Goal: Task Accomplishment & Management: Manage account settings

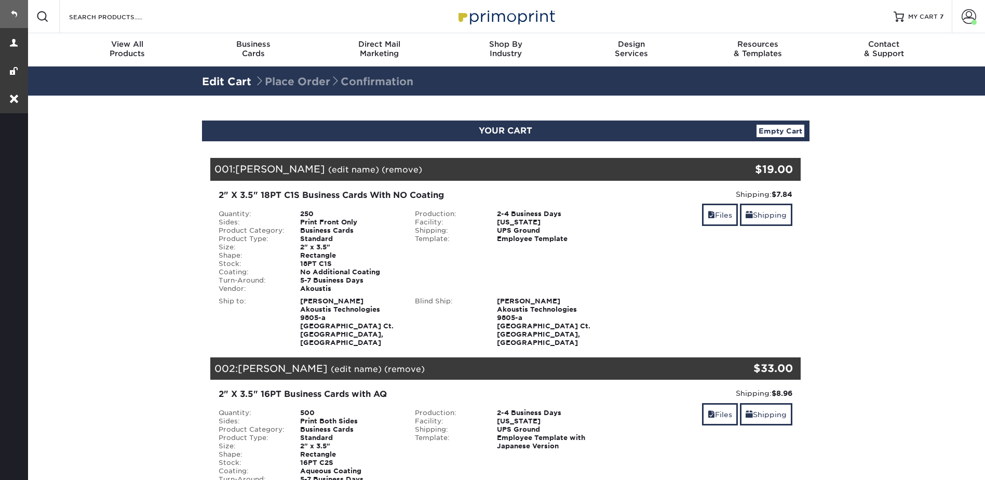
click at [14, 10] on link at bounding box center [14, 14] width 28 height 28
click at [725, 217] on link "Files" at bounding box center [720, 215] width 36 height 22
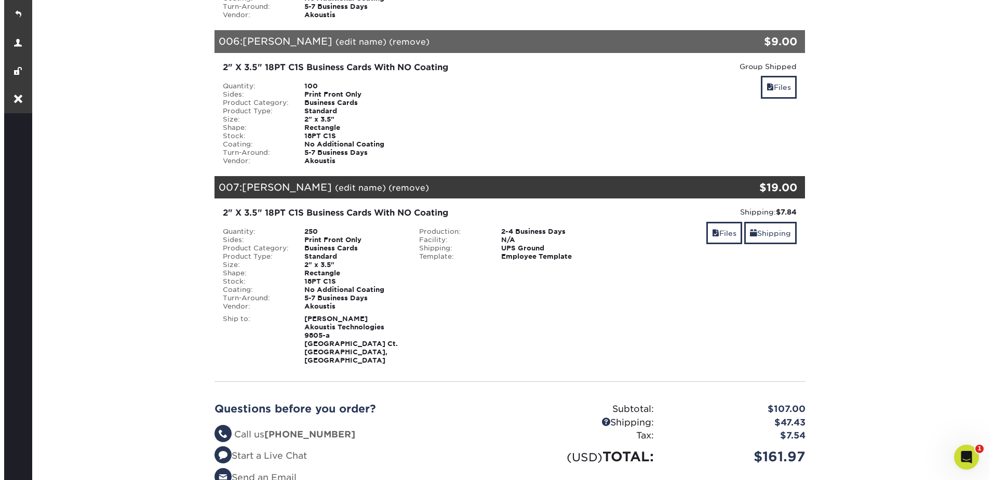
scroll to position [1351, 0]
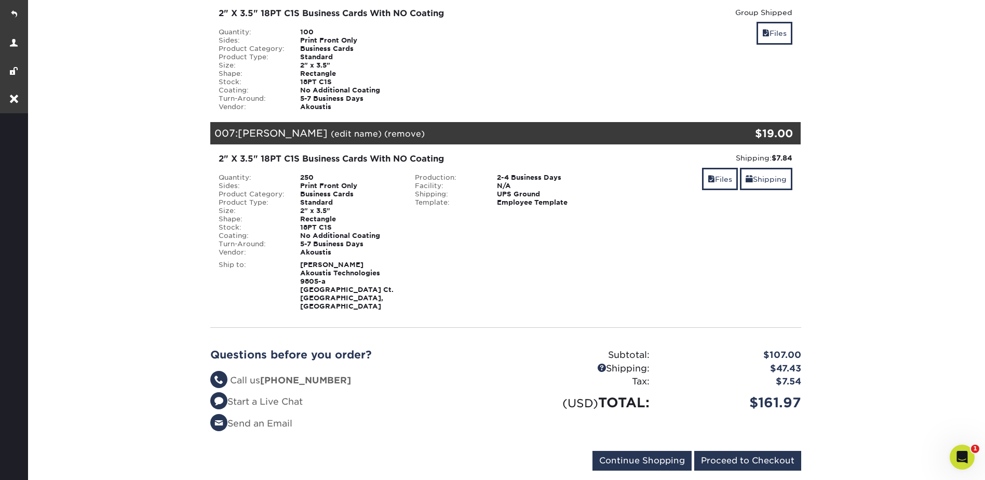
click at [353, 129] on link "(edit name)" at bounding box center [356, 134] width 51 height 10
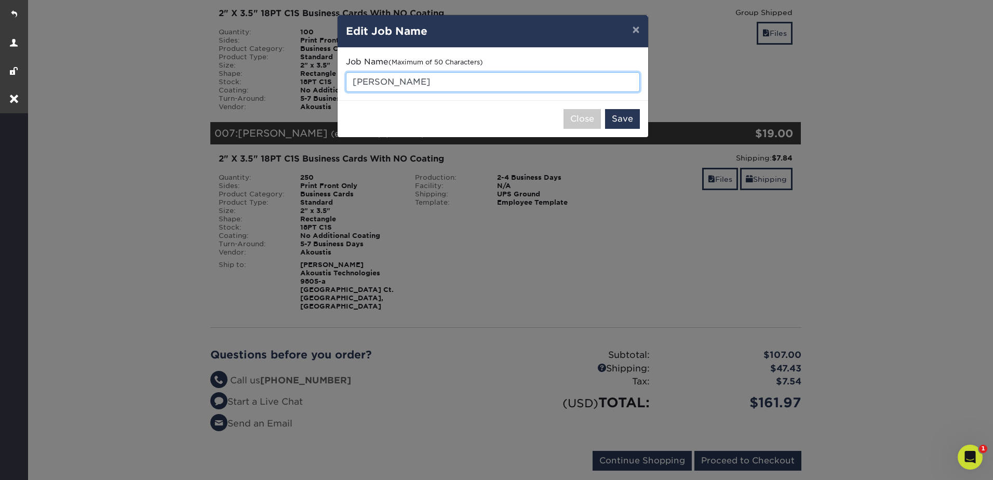
click at [441, 79] on input "Kamran Cheema" at bounding box center [493, 82] width 294 height 20
type input "[PERSON_NAME] - typesetting"
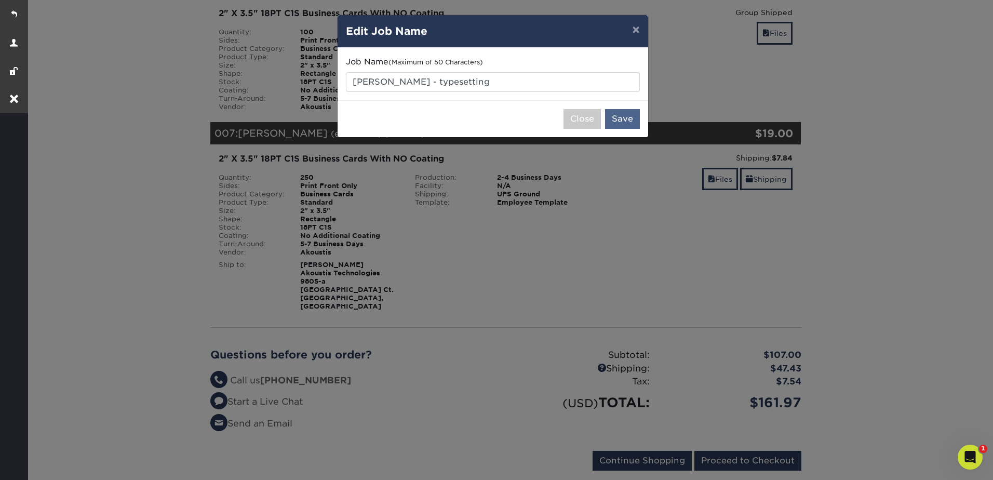
drag, startPoint x: 624, startPoint y: 131, endPoint x: 630, endPoint y: 119, distance: 13.0
click at [626, 131] on div "Close Save" at bounding box center [493, 118] width 311 height 37
click at [627, 114] on button "Save" at bounding box center [622, 119] width 35 height 20
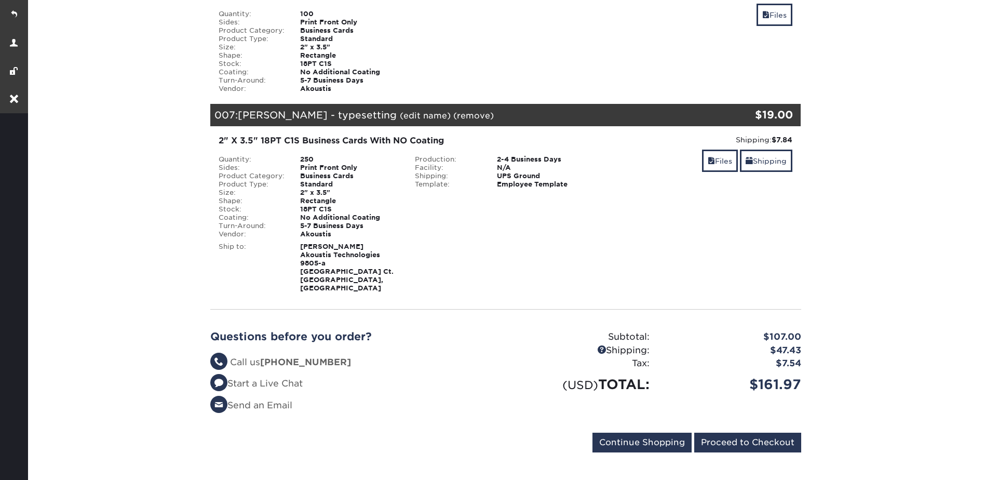
scroll to position [831, 0]
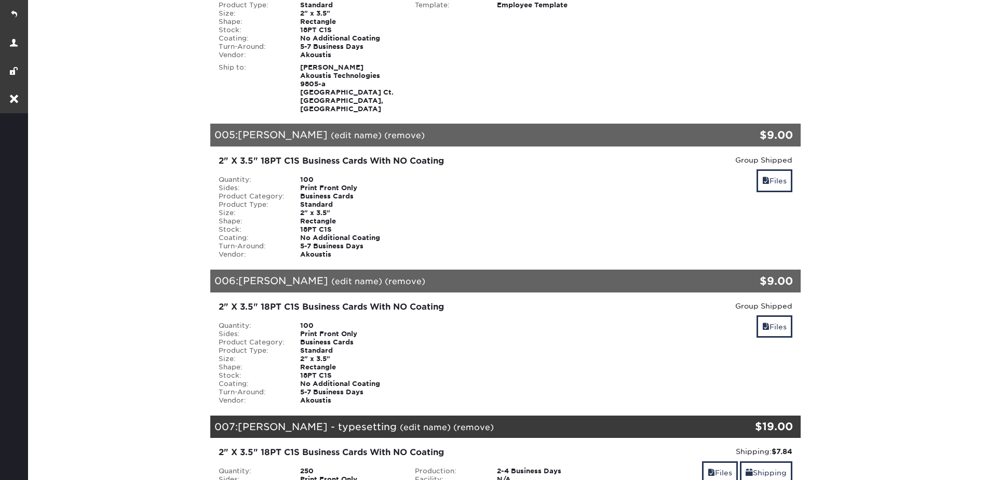
click at [333, 276] on link "(edit name)" at bounding box center [356, 281] width 51 height 10
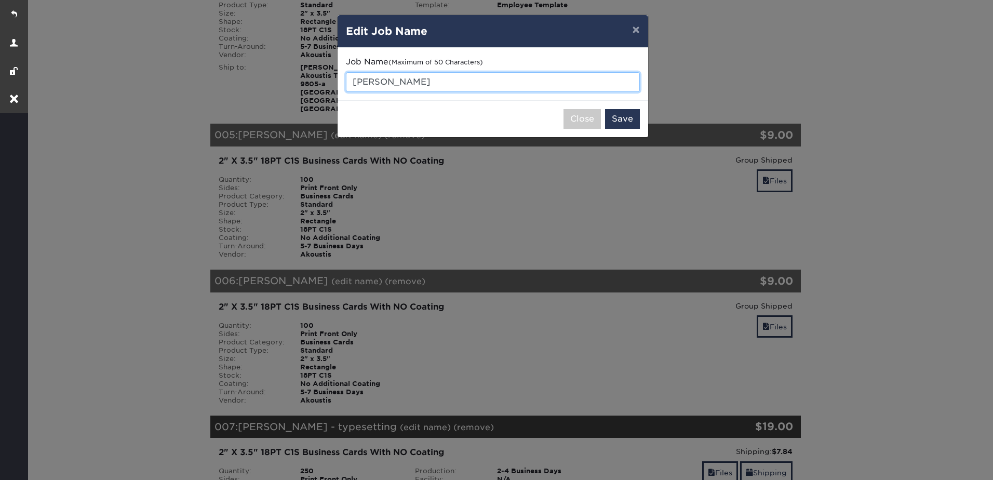
click at [428, 86] on input "Brook Hosse" at bounding box center [493, 82] width 294 height 20
type input "[PERSON_NAME] - typesetting"
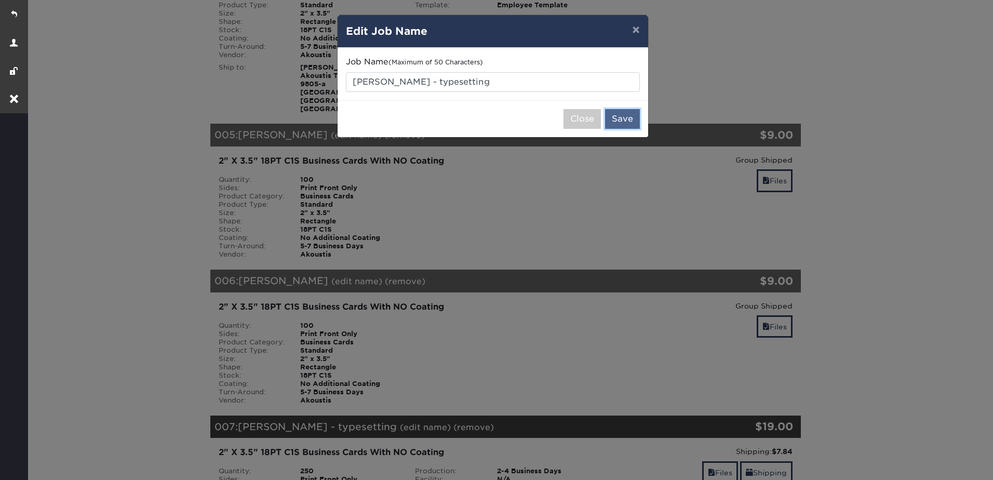
click at [623, 114] on button "Save" at bounding box center [622, 119] width 35 height 20
click at [434, 178] on div "× Edit Job Name Job Name (Maximum of 50 Characters) Brook Hosse - typesetting C…" at bounding box center [496, 240] width 993 height 480
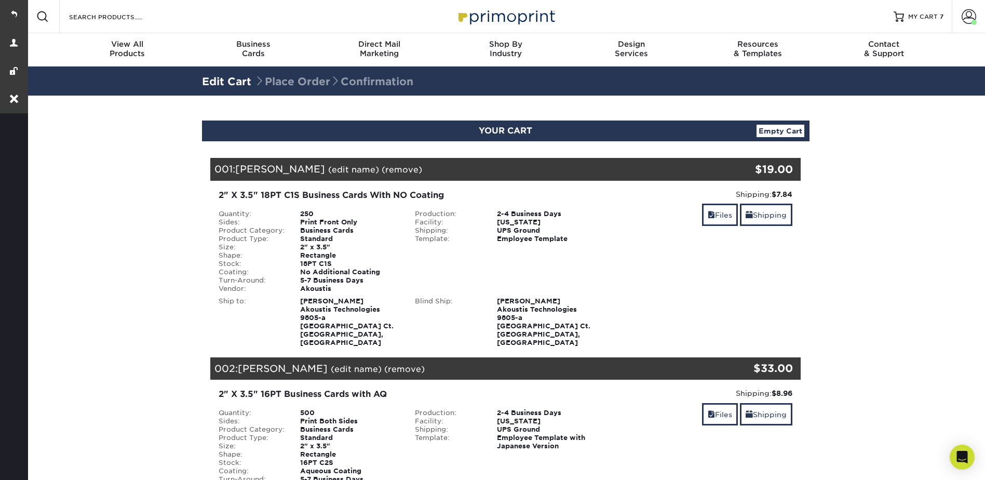
click at [328, 169] on link "(edit name)" at bounding box center [353, 170] width 51 height 10
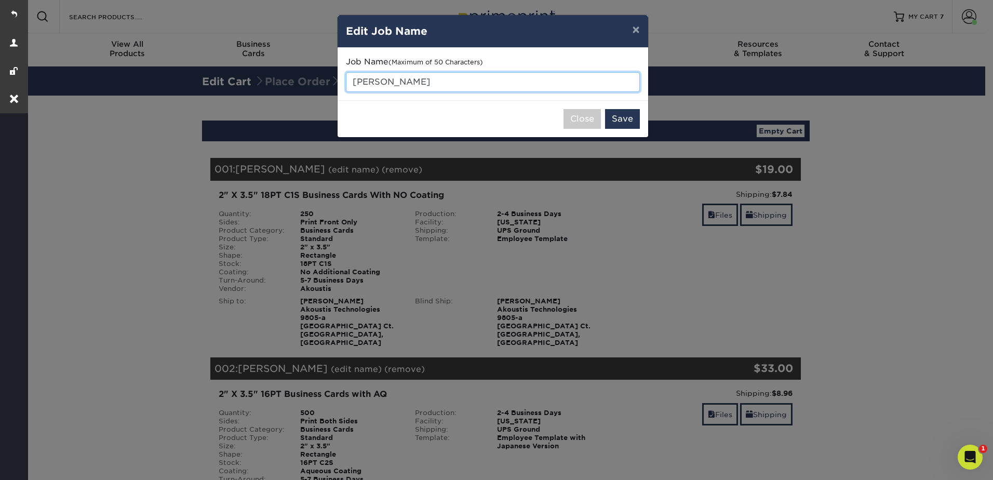
click at [479, 82] on input "[PERSON_NAME]" at bounding box center [493, 82] width 294 height 20
type input "[PERSON_NAME] - Typesetting"
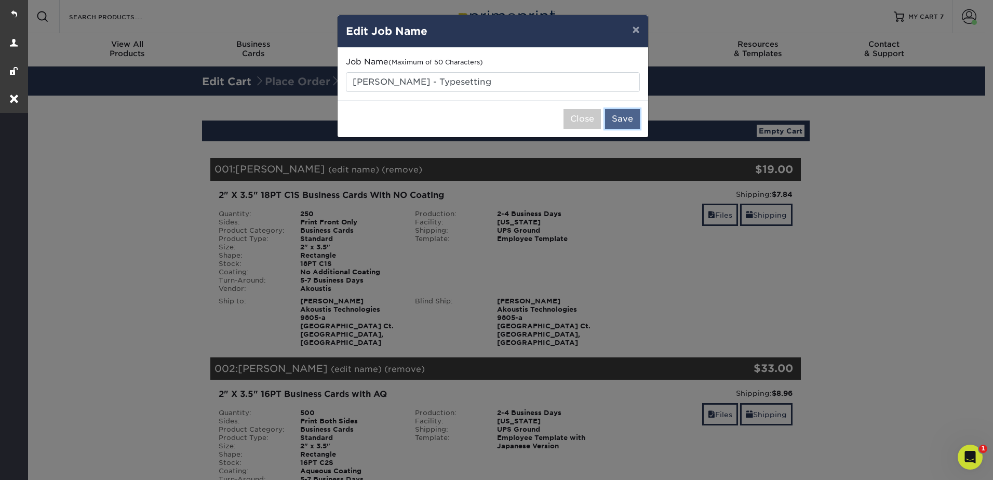
click at [619, 117] on button "Save" at bounding box center [622, 119] width 35 height 20
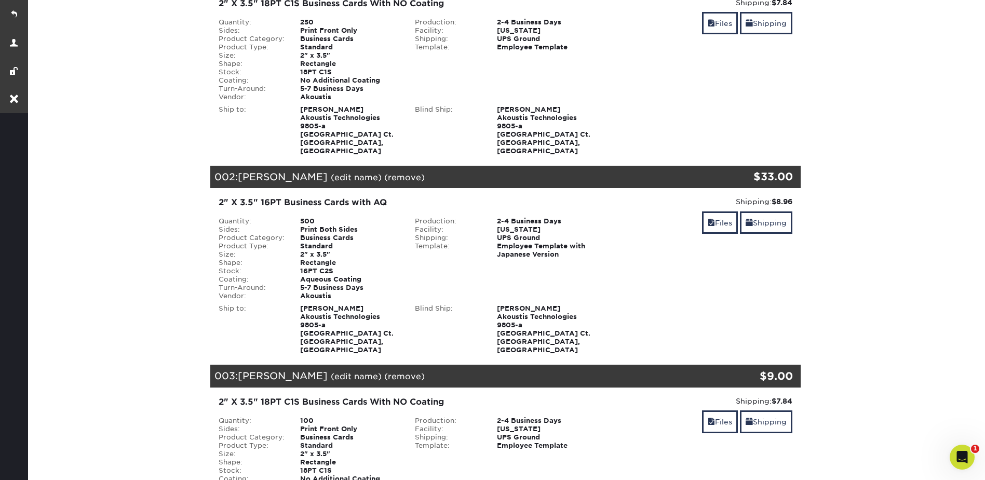
scroll to position [208, 0]
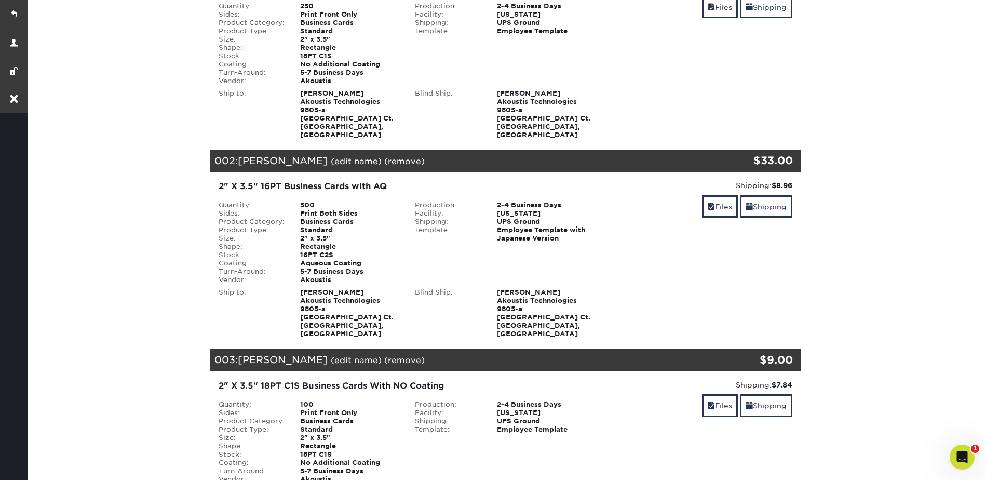
click at [337, 156] on link "(edit name)" at bounding box center [356, 161] width 51 height 10
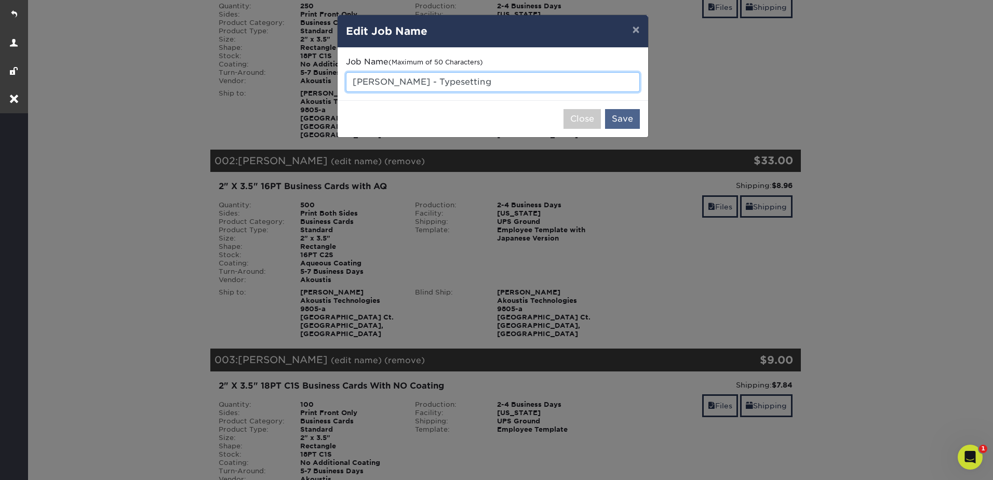
type input "Ivo Koutsaroff - Typesetting"
click at [620, 121] on button "Save" at bounding box center [622, 119] width 35 height 20
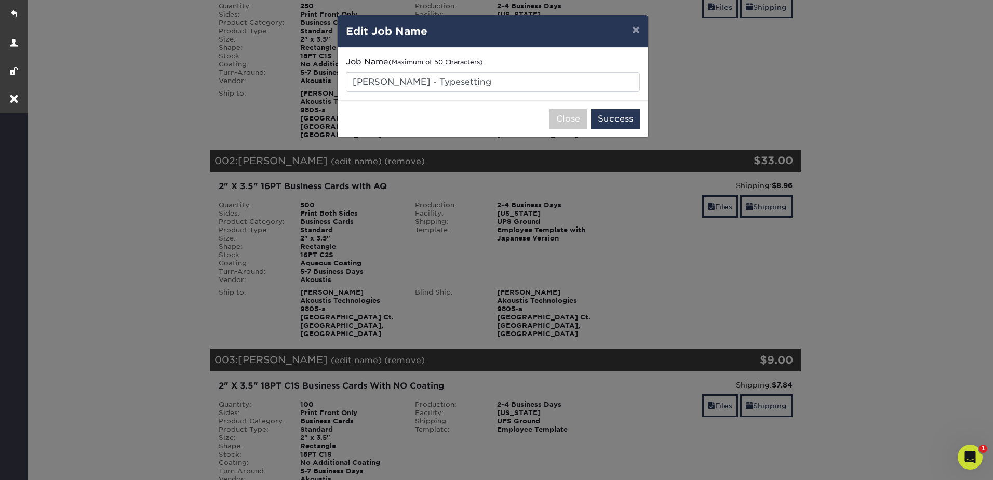
click at [327, 344] on div "× Edit Job Name Job Name (Maximum of 50 Characters) Ivo Koutsaroff - Typesettin…" at bounding box center [496, 240] width 993 height 480
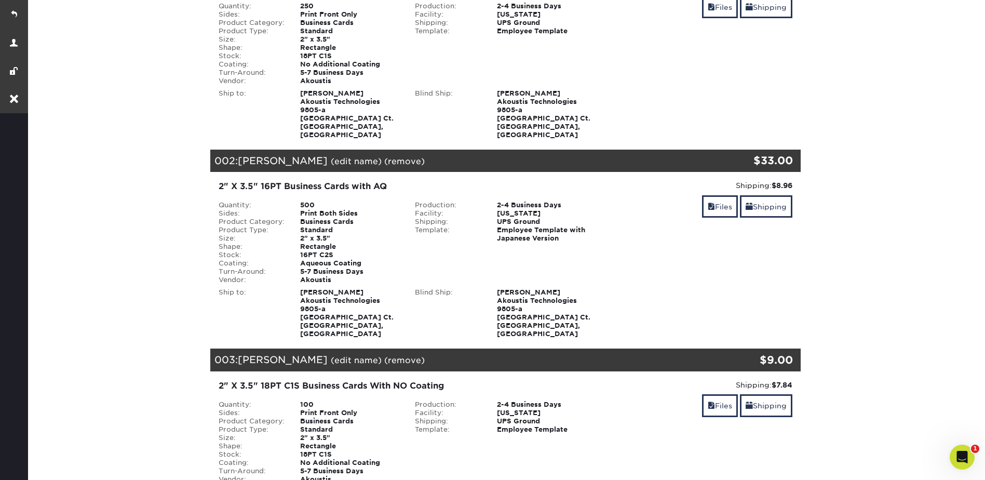
click at [331, 355] on link "(edit name)" at bounding box center [356, 360] width 51 height 10
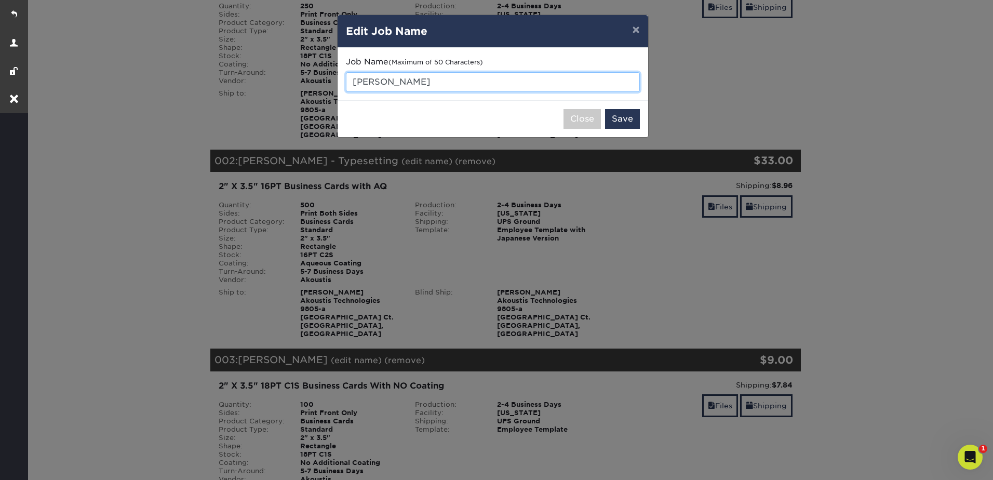
click at [501, 82] on input "[PERSON_NAME]" at bounding box center [493, 82] width 294 height 20
type input "Kindra Lane - Typesetting"
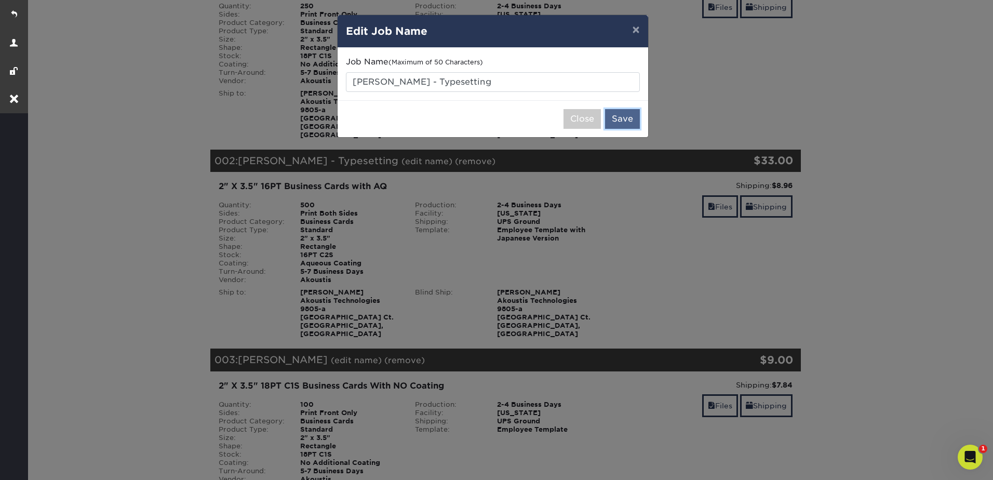
click at [627, 121] on button "Save" at bounding box center [622, 119] width 35 height 20
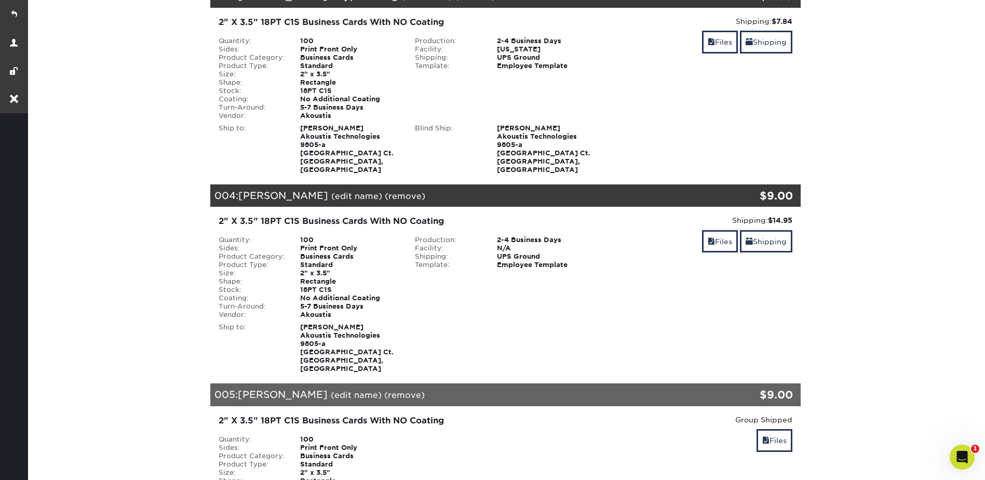
click at [331, 191] on link "(edit name)" at bounding box center [356, 196] width 51 height 10
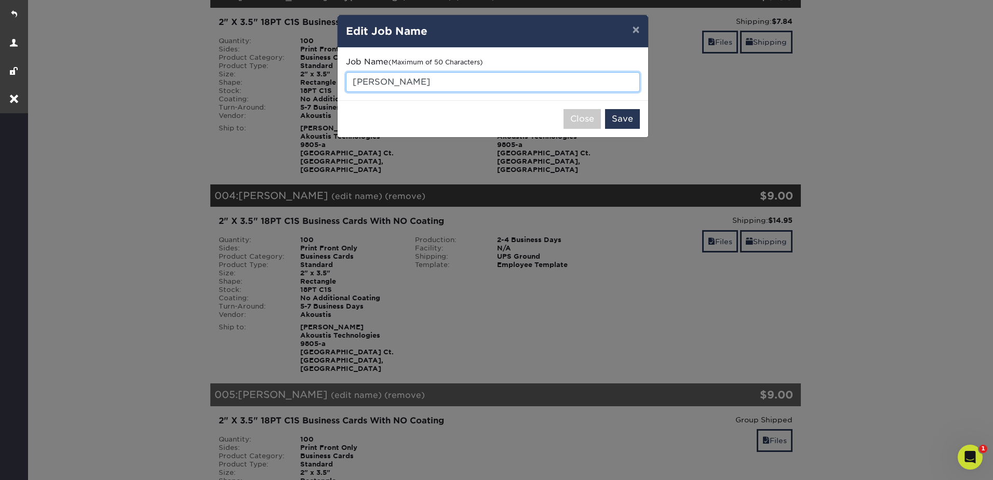
click at [472, 84] on input "Sid Sahoo" at bounding box center [493, 82] width 294 height 20
type input "[PERSON_NAME] - Typesetting"
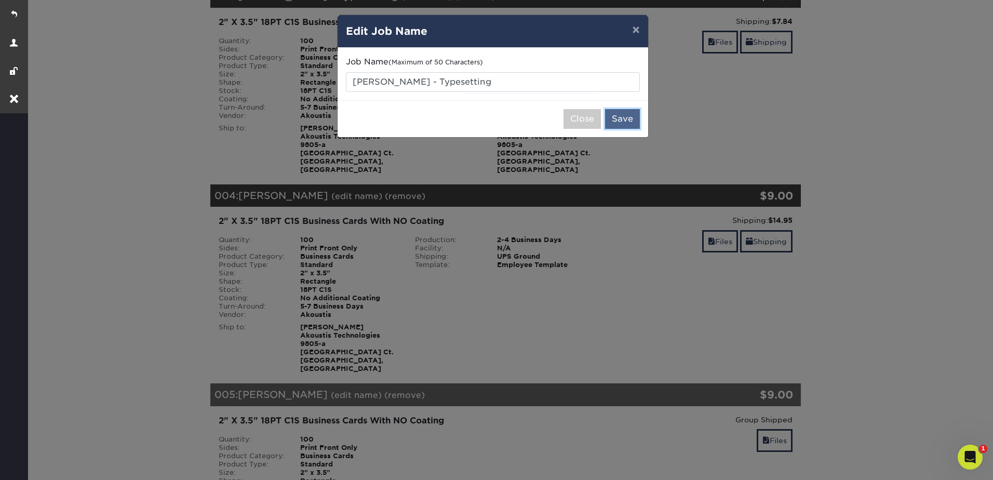
click at [624, 123] on button "Save" at bounding box center [622, 119] width 35 height 20
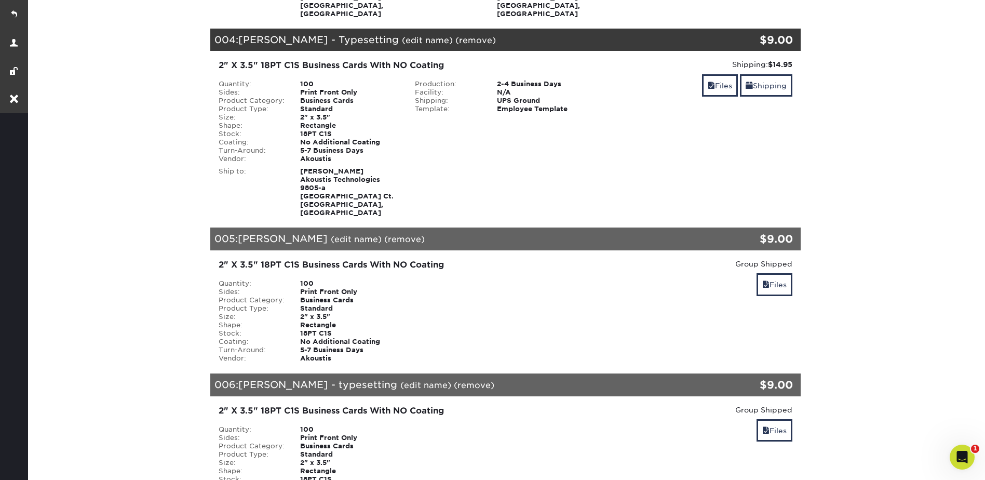
click at [332, 234] on link "(edit name)" at bounding box center [356, 239] width 51 height 10
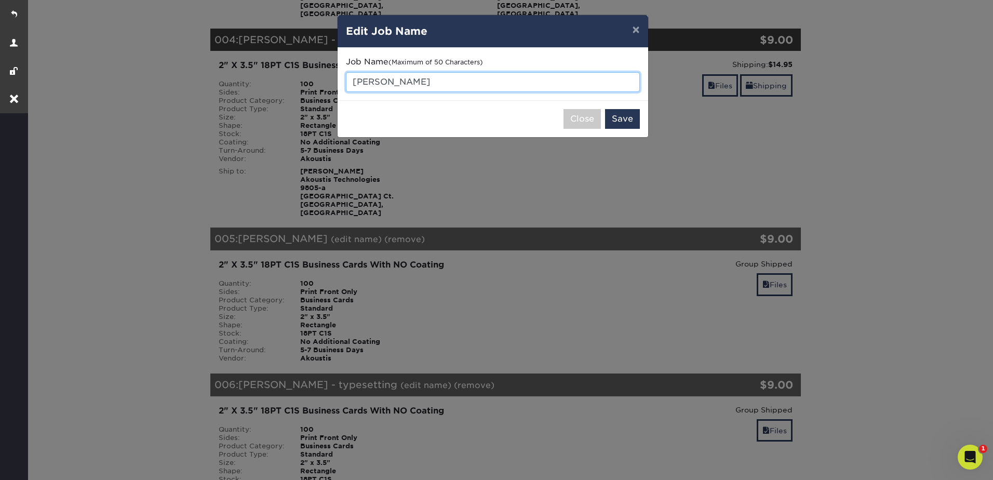
drag, startPoint x: 421, startPoint y: 90, endPoint x: 437, endPoint y: 83, distance: 18.4
type input "[PERSON_NAME] - Typesetting"
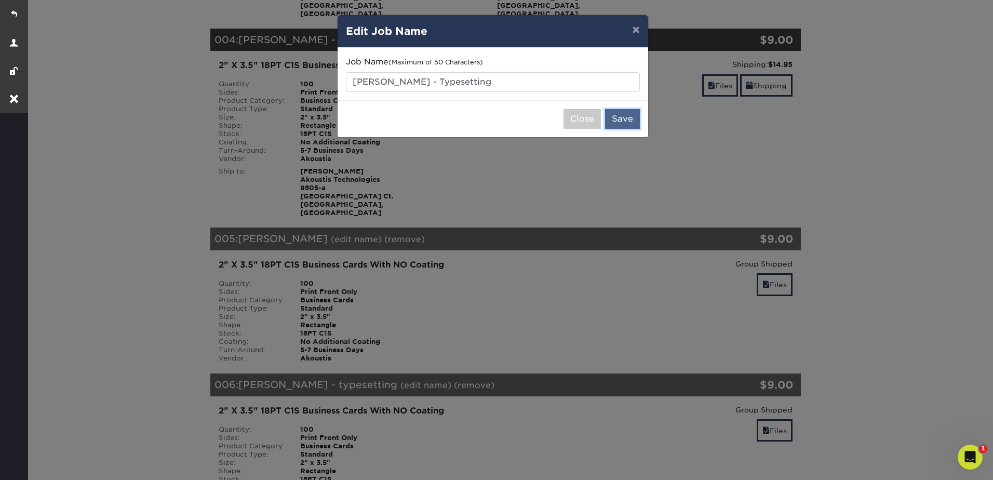
click at [623, 121] on button "Save" at bounding box center [622, 119] width 35 height 20
click at [895, 122] on div "× Edit Job Name Job Name (Maximum of 50 Characters) Chris Sudek - Typesetting C…" at bounding box center [496, 240] width 993 height 480
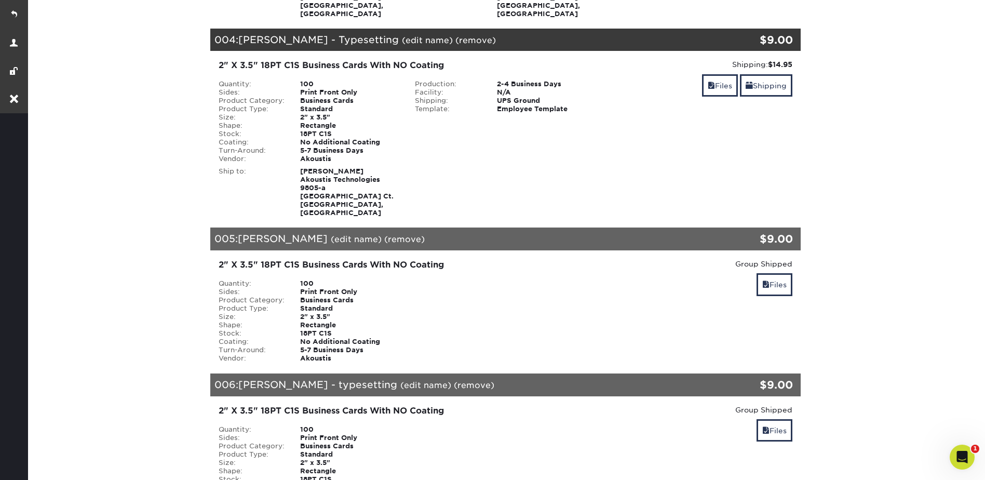
scroll to position [730, 0]
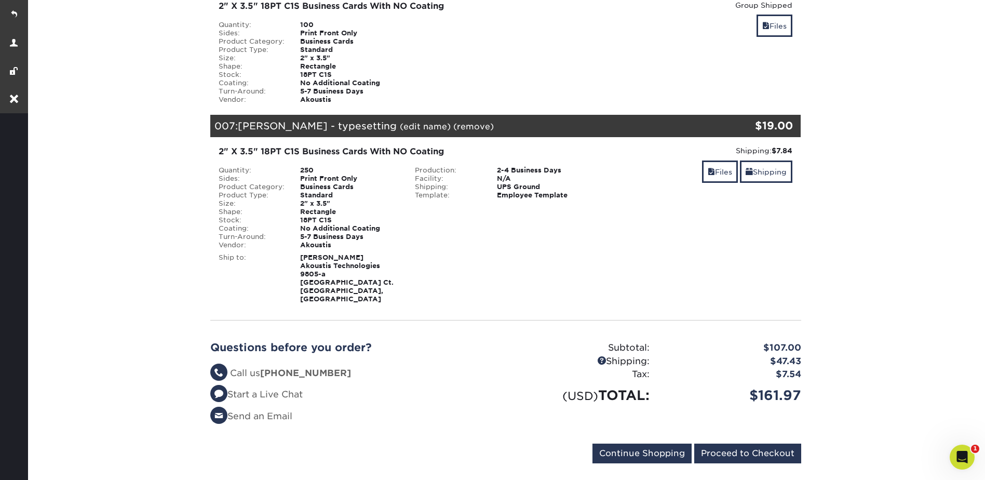
scroll to position [1143, 0]
